Goal: Information Seeking & Learning: Learn about a topic

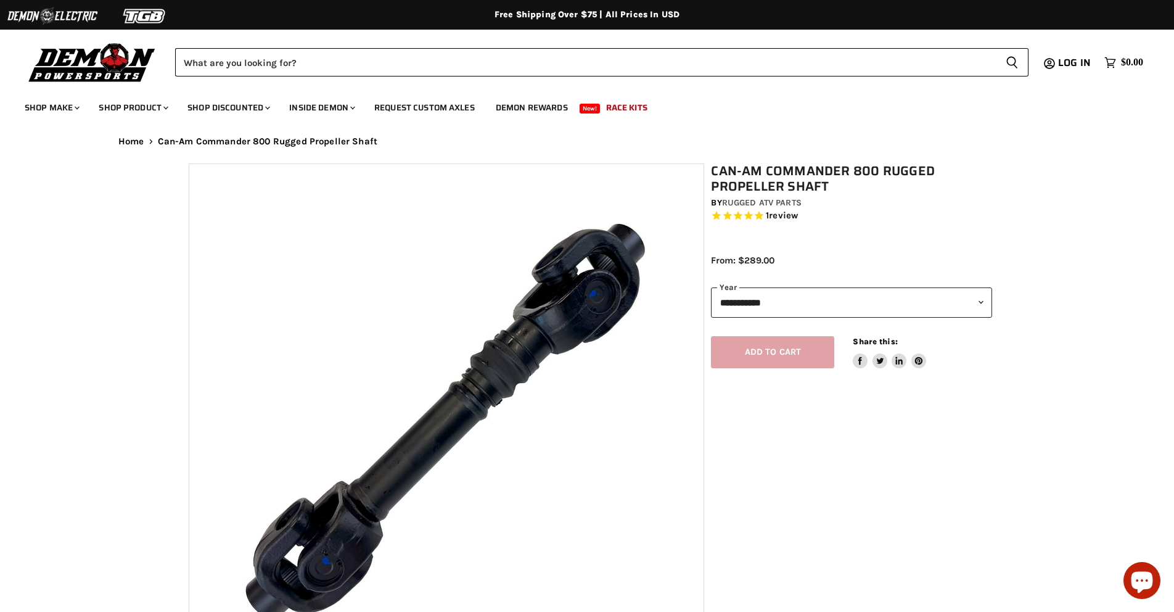
select select "******"
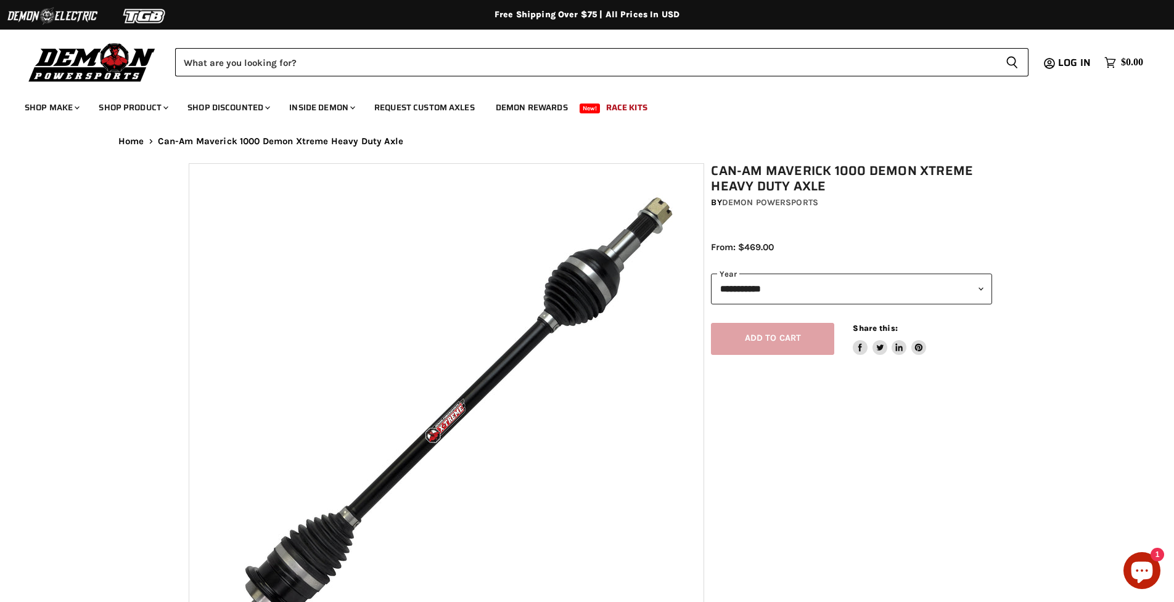
select select "******"
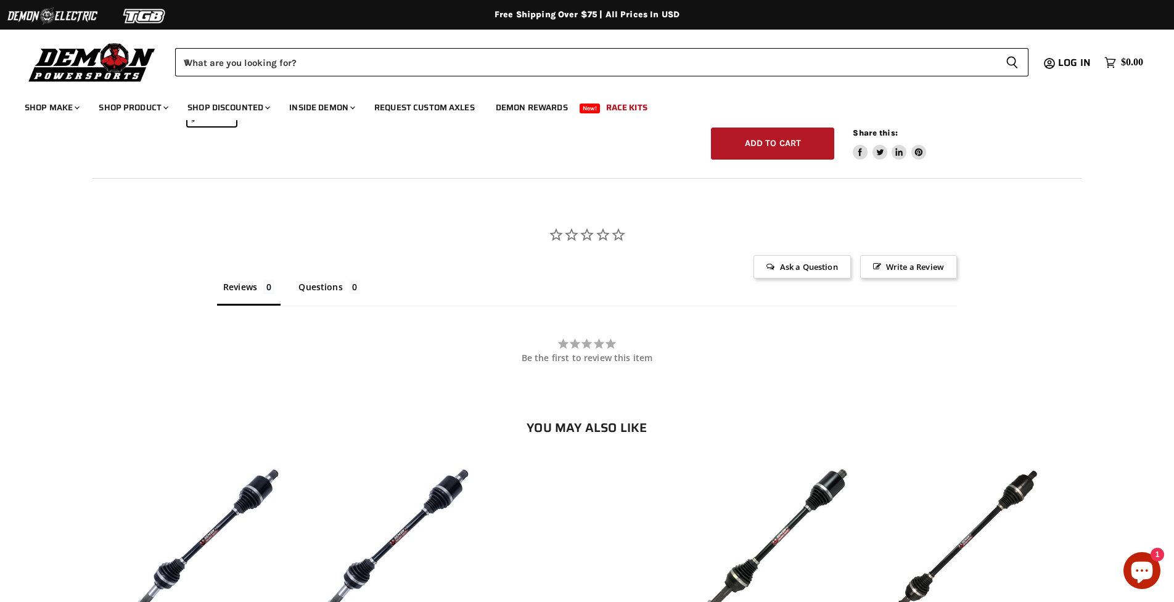
scroll to position [1079, 0]
